Goal: Information Seeking & Learning: Learn about a topic

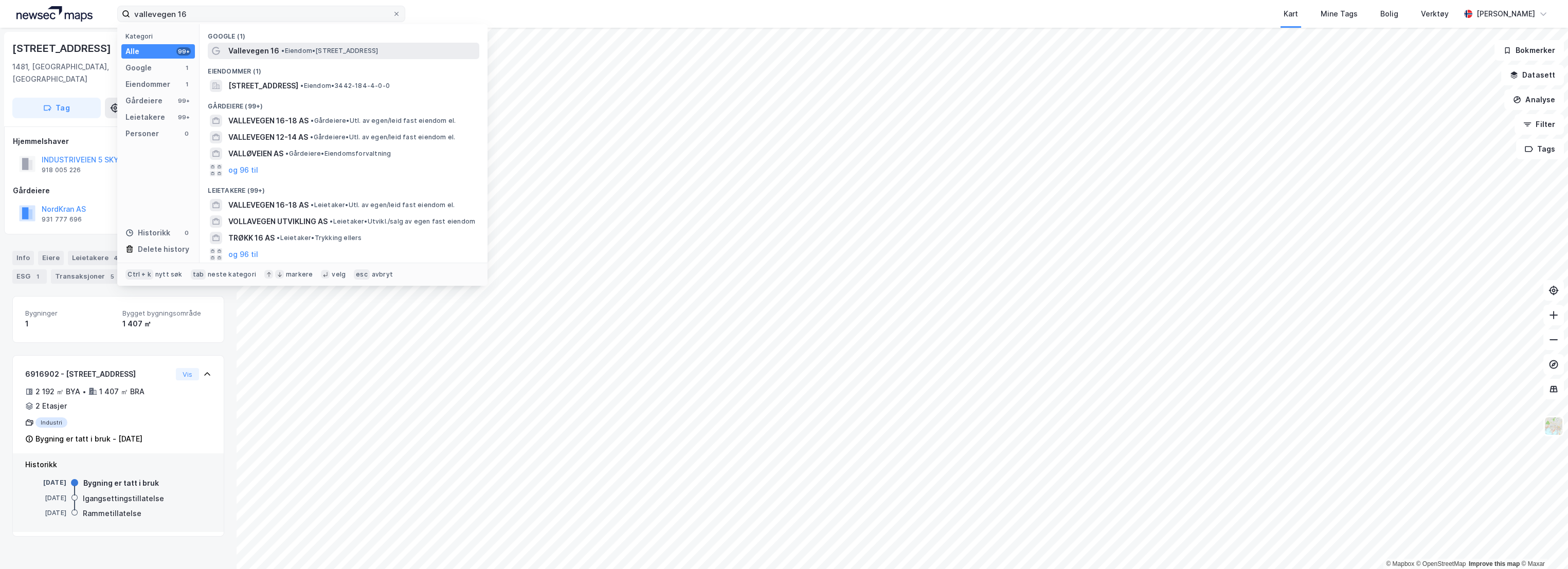
type input "vallevegen 16"
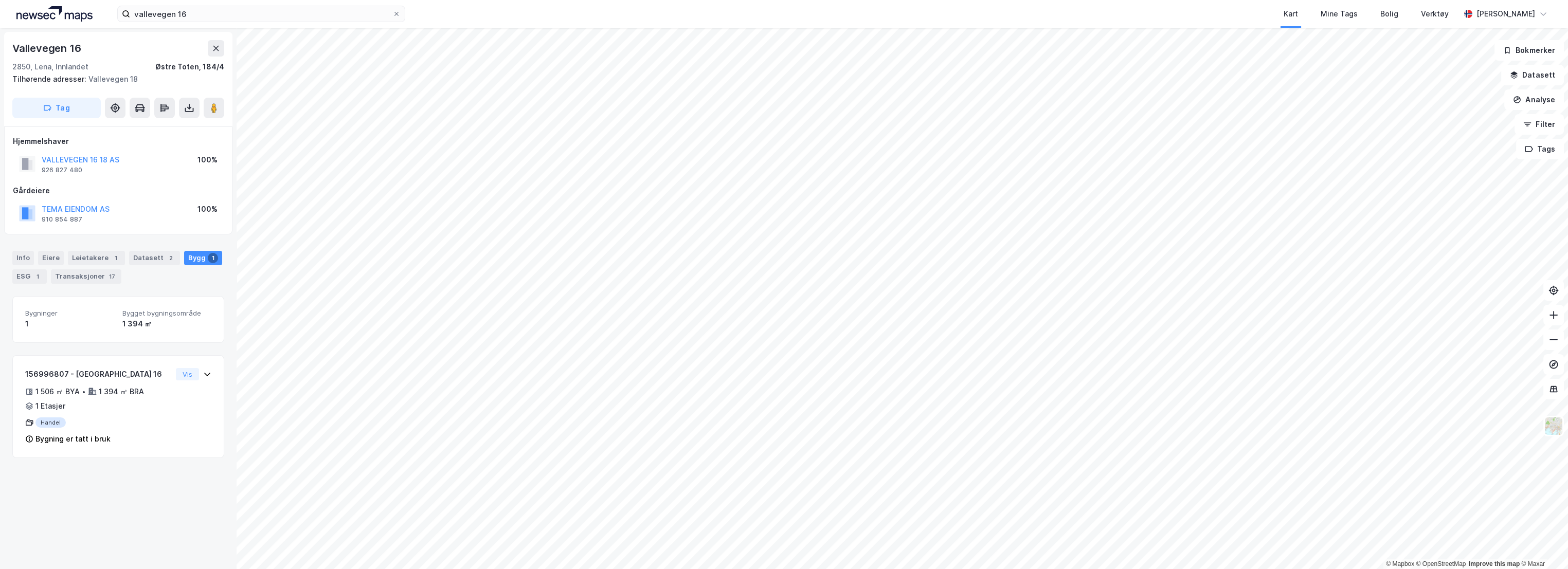
click at [86, 53] on div "Vallevegen 16" at bounding box center [118, 48] width 212 height 17
click at [93, 258] on div "Leietakere 1" at bounding box center [96, 258] width 57 height 15
